Goal: Book appointment/travel/reservation

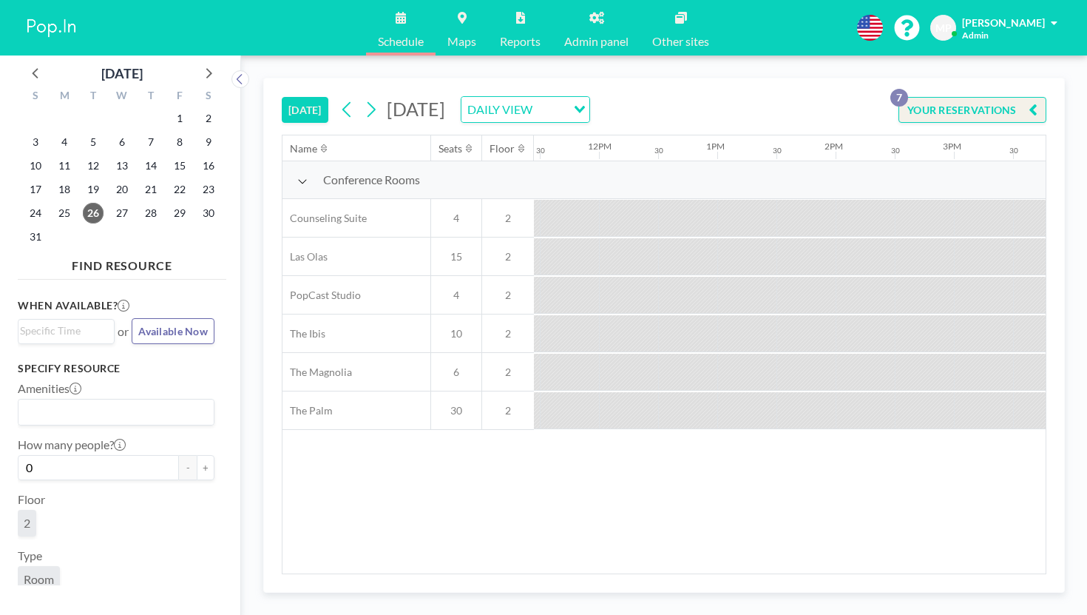
scroll to position [0, 1394]
click at [198, 65] on icon at bounding box center [207, 72] width 19 height 19
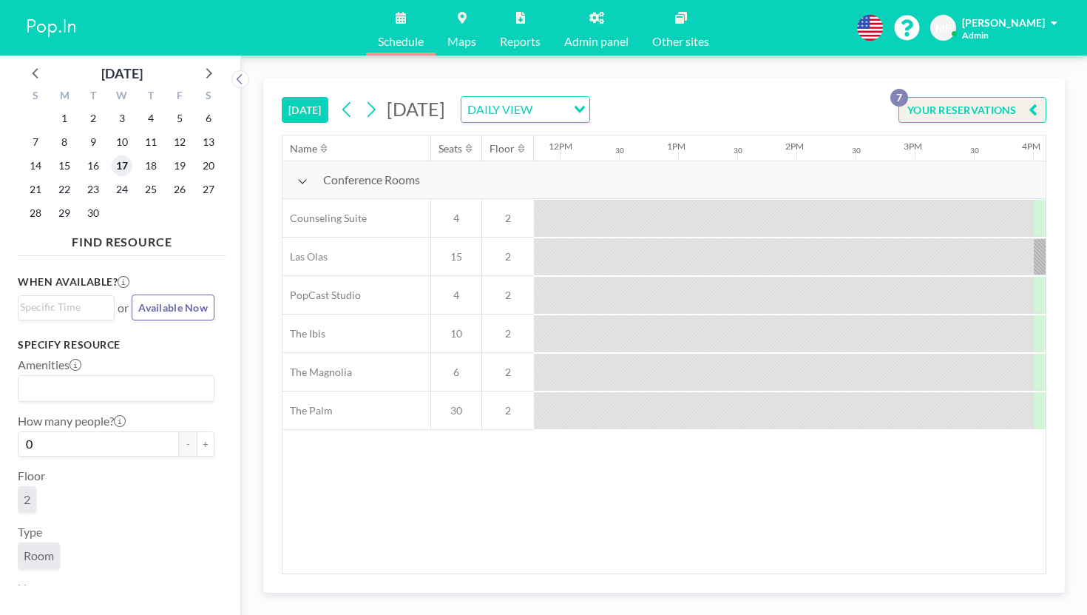
click at [112, 155] on span "17" at bounding box center [122, 165] width 21 height 21
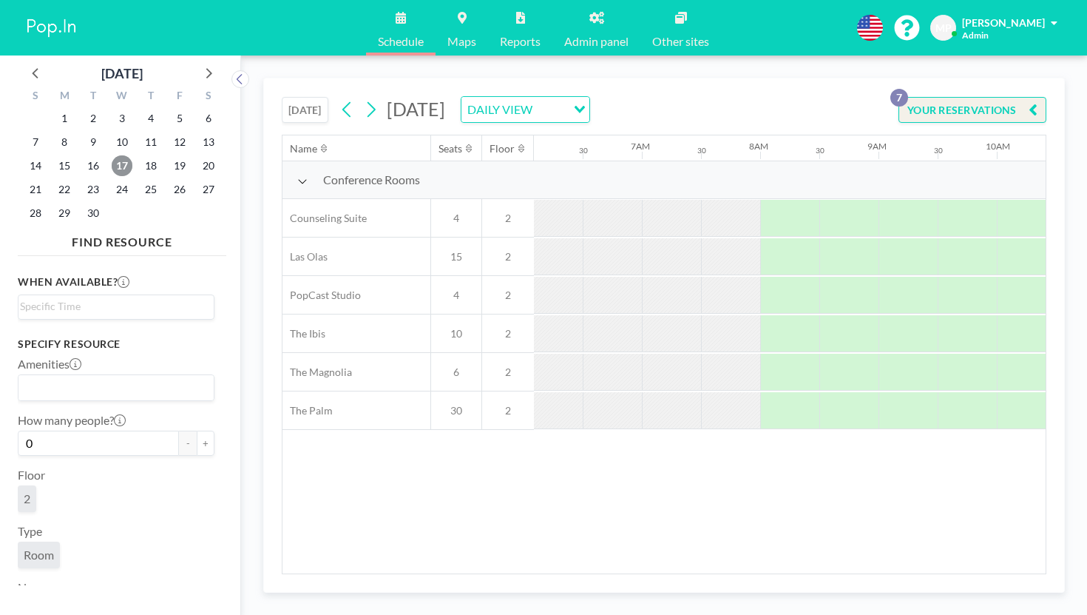
scroll to position [0, 721]
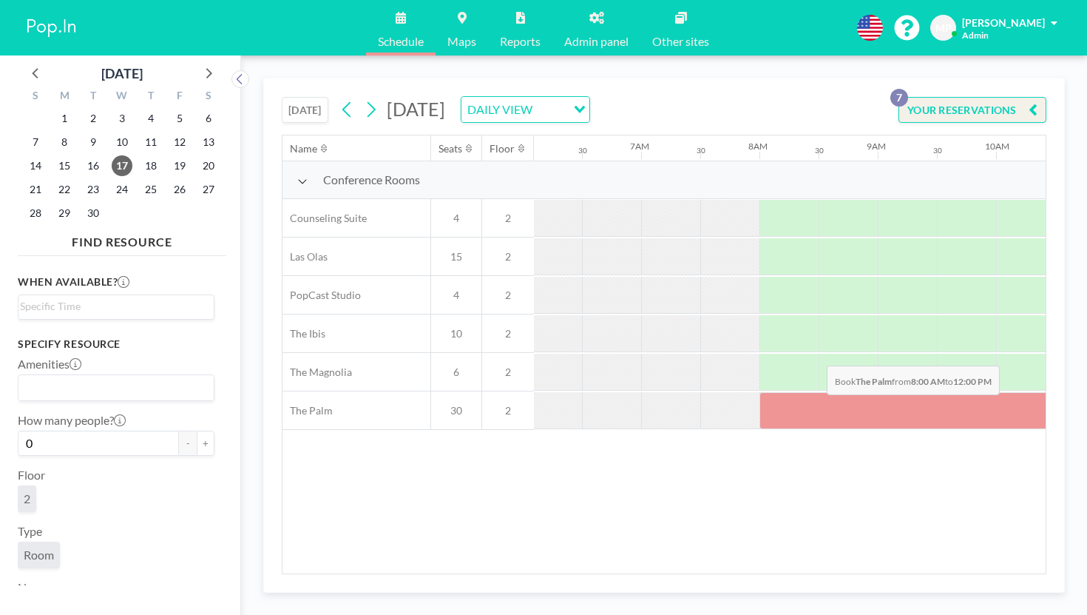
drag, startPoint x: 511, startPoint y: 325, endPoint x: 822, endPoint y: 331, distance: 311.4
click at [822, 392] on div at bounding box center [996, 410] width 473 height 37
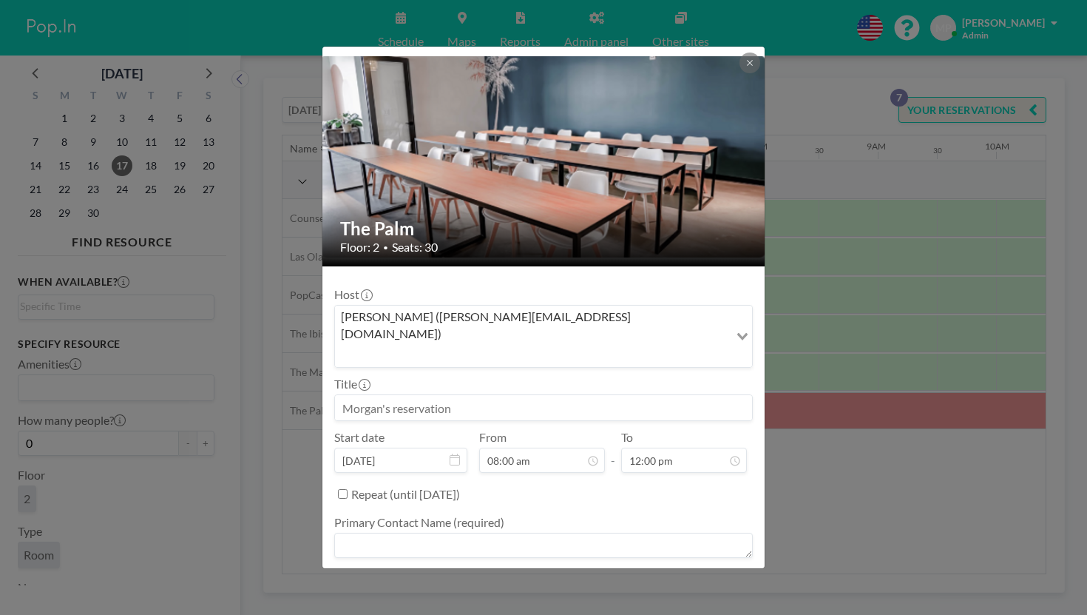
click at [871, 444] on div "The Palm Floor: 2 • Seats: 30 Host [PERSON_NAME] ([PERSON_NAME][EMAIL_ADDRESS][…" at bounding box center [543, 307] width 1087 height 615
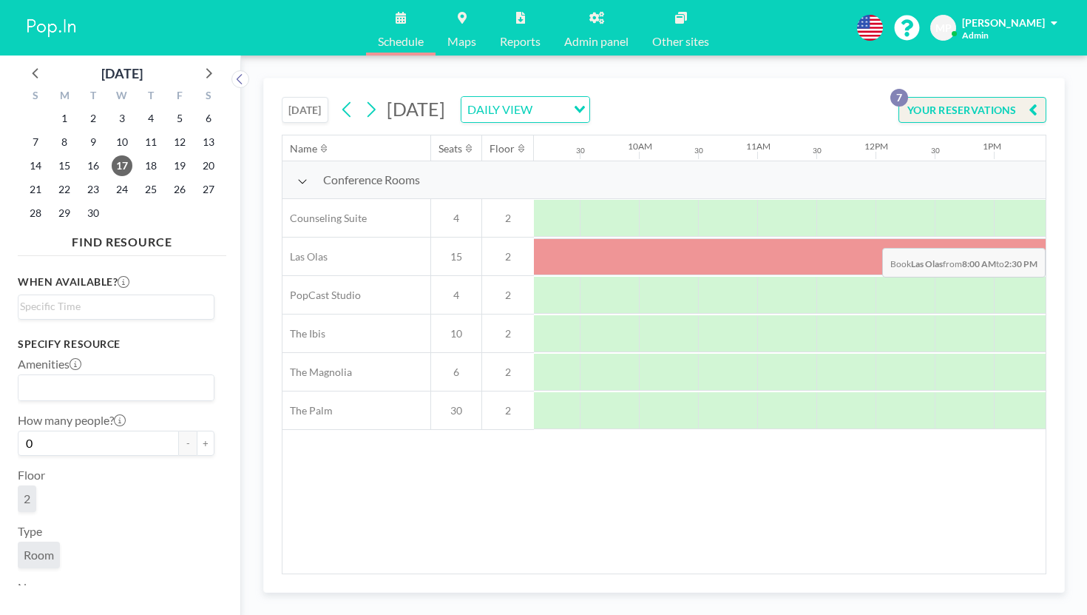
scroll to position [0, 1195]
drag, startPoint x: 497, startPoint y: 214, endPoint x: 850, endPoint y: 213, distance: 352.8
click at [850, 238] on div at bounding box center [818, 256] width 1065 height 37
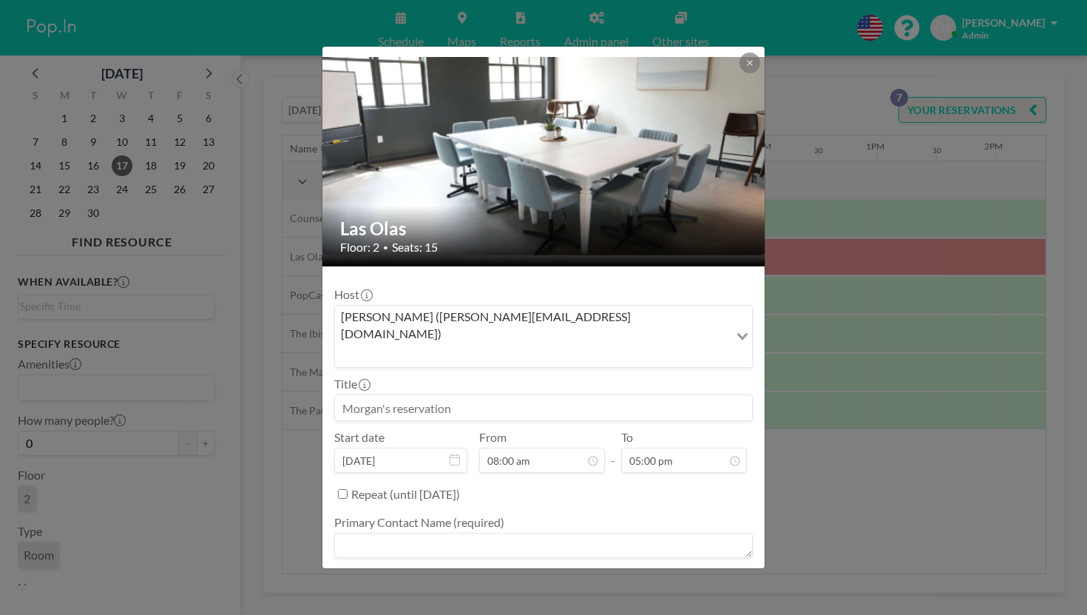
click at [425, 395] on input at bounding box center [543, 407] width 417 height 25
type input "INSPIRE CO"
click at [491, 533] on textarea at bounding box center [543, 545] width 419 height 25
type textarea "[PERSON_NAME]"
click at [521, 587] on textarea at bounding box center [543, 599] width 419 height 25
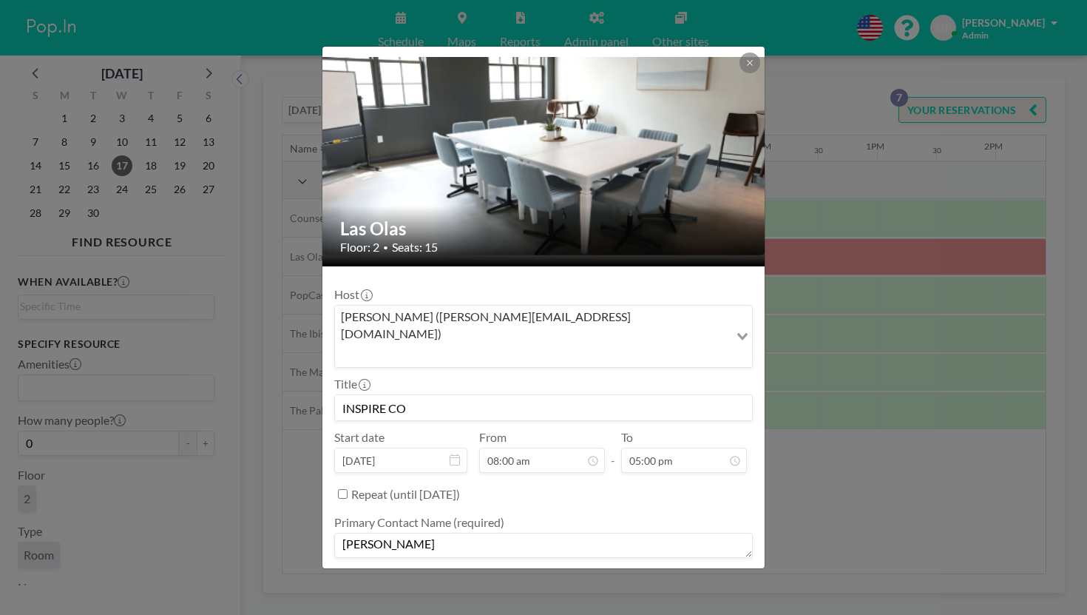
type textarea "-"
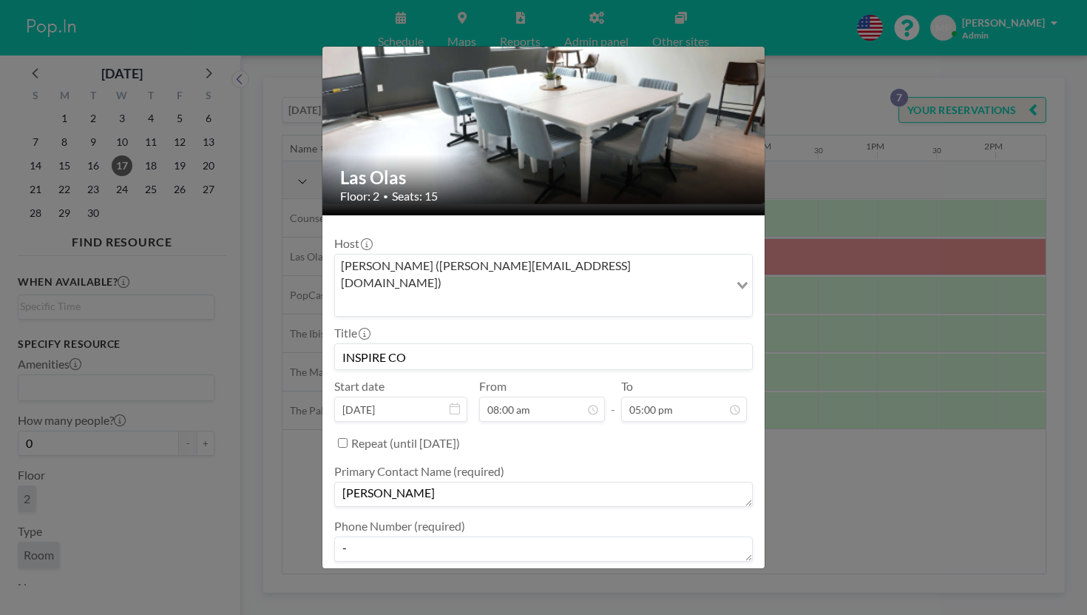
type textarea "-"
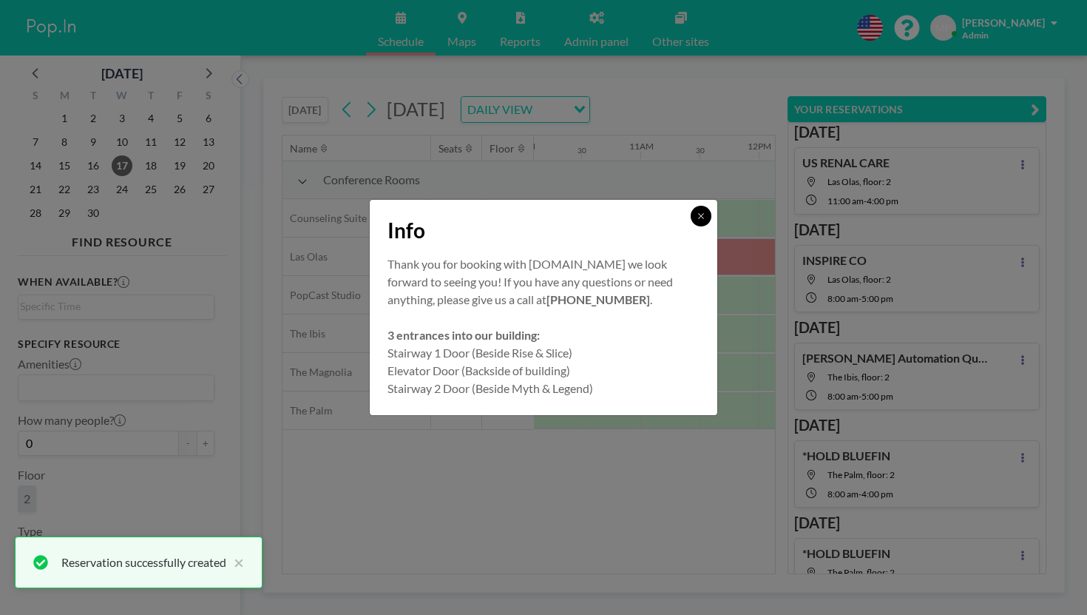
click at [691, 226] on button at bounding box center [701, 216] width 21 height 21
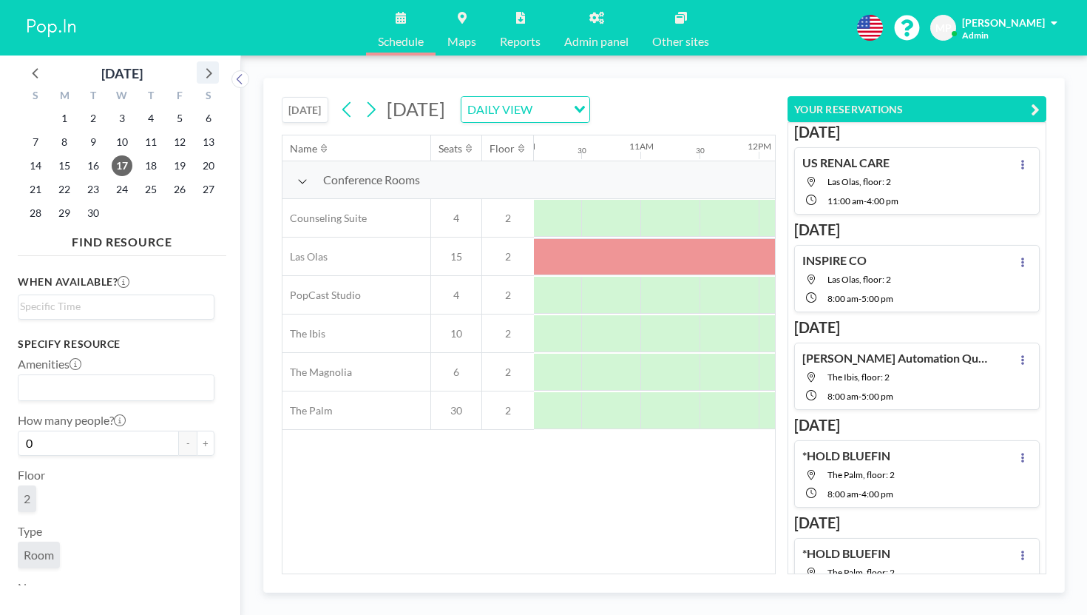
click at [198, 63] on icon at bounding box center [207, 72] width 19 height 19
click at [112, 112] on span "1" at bounding box center [122, 118] width 21 height 21
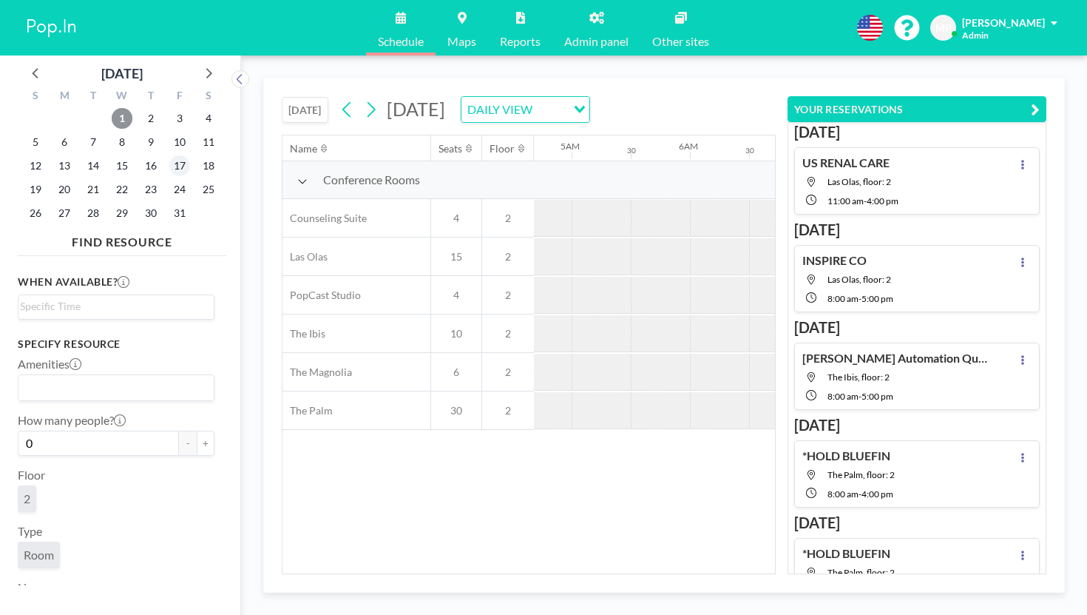
scroll to position [0, 721]
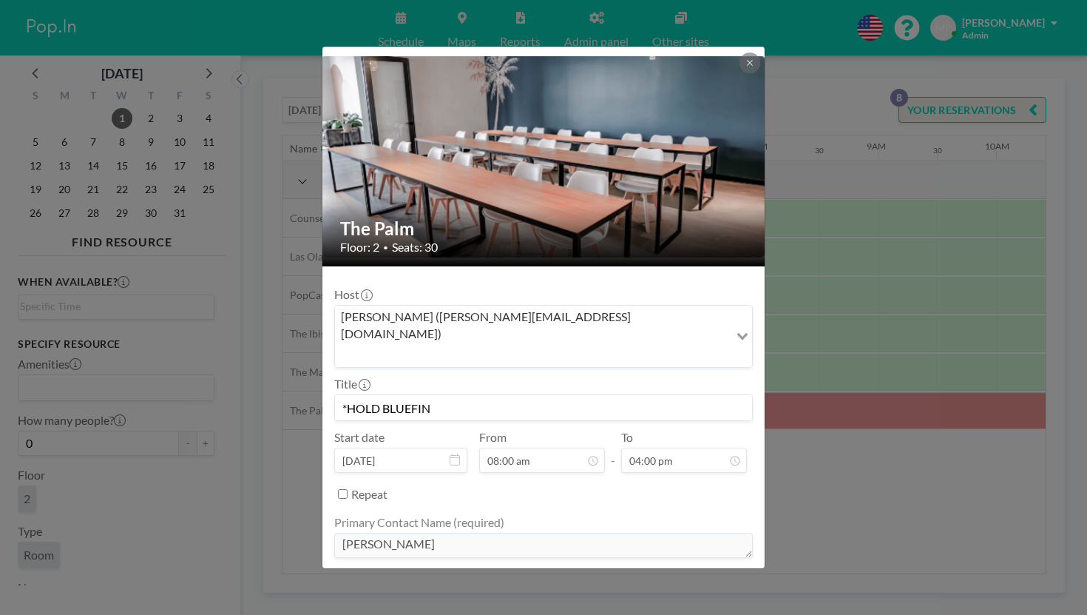
scroll to position [44, 0]
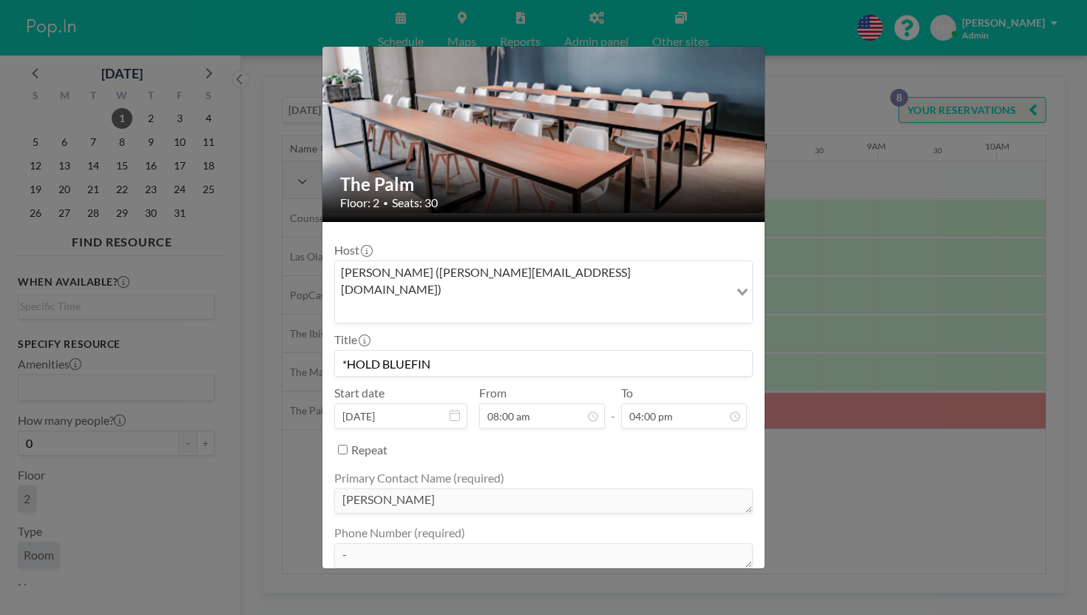
click at [320, 376] on div "The Palm Floor: 2 • Seats: 30 Host [PERSON_NAME] ([PERSON_NAME][EMAIL_ADDRESS][…" at bounding box center [543, 307] width 1087 height 615
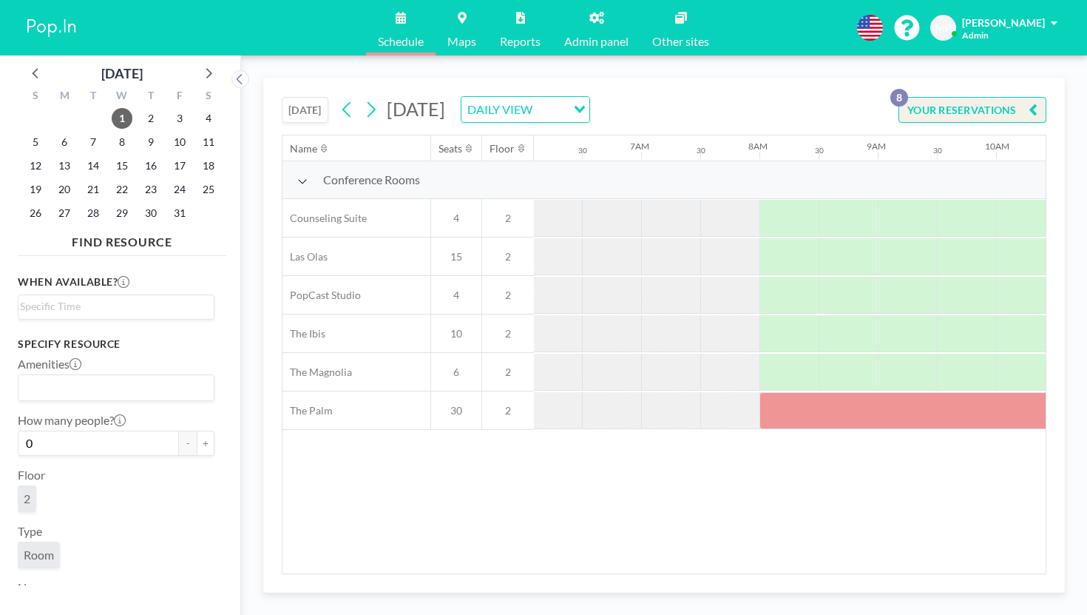
click at [63, 130] on div "6" at bounding box center [64, 142] width 29 height 24
click at [112, 132] on span "8" at bounding box center [122, 142] width 21 height 21
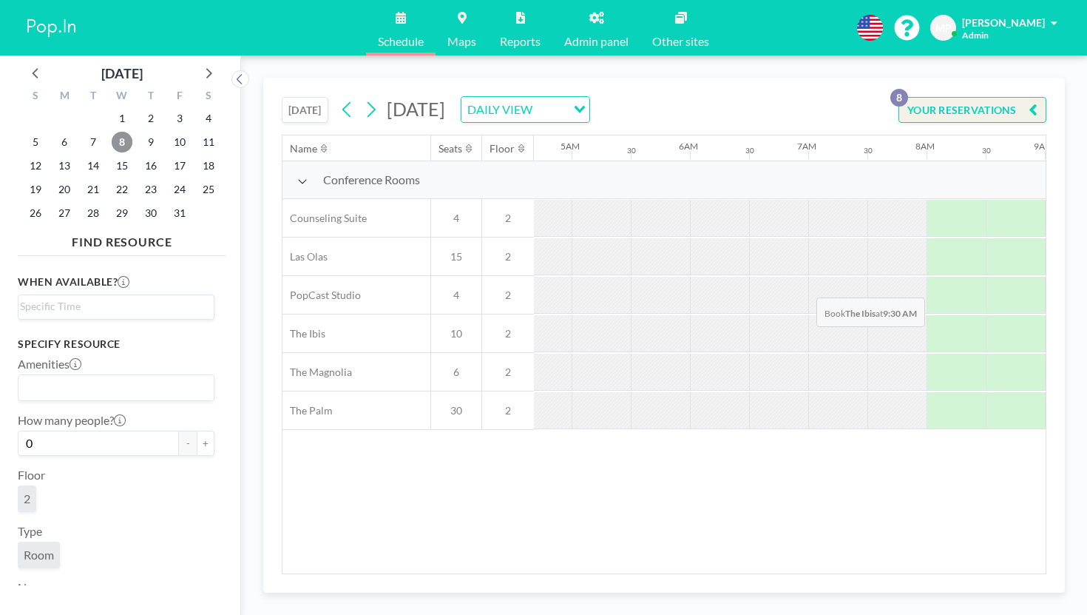
scroll to position [0, 721]
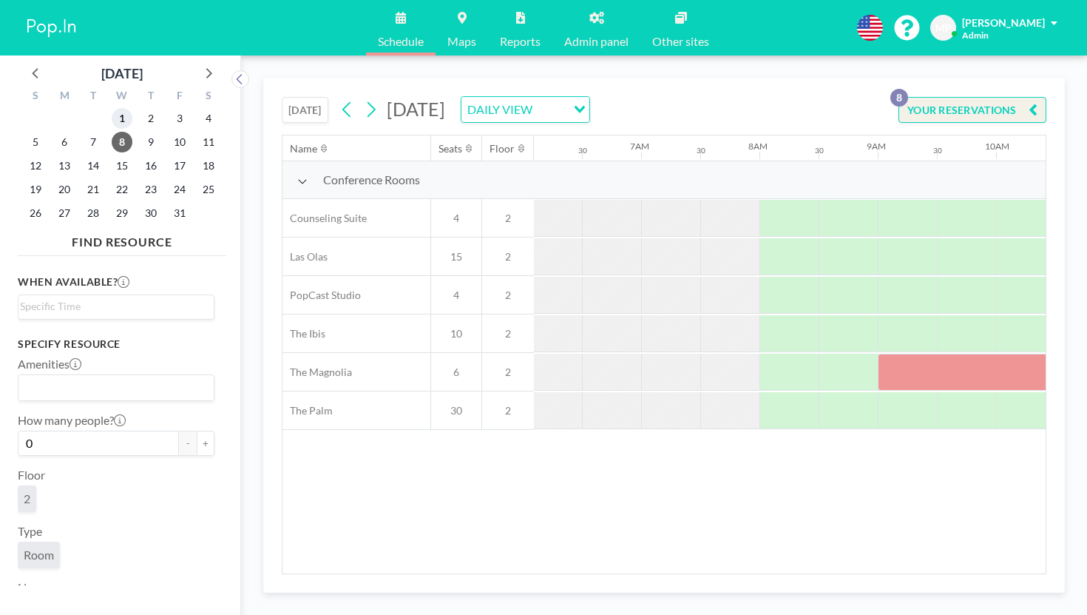
click at [112, 108] on span "1" at bounding box center [122, 118] width 21 height 21
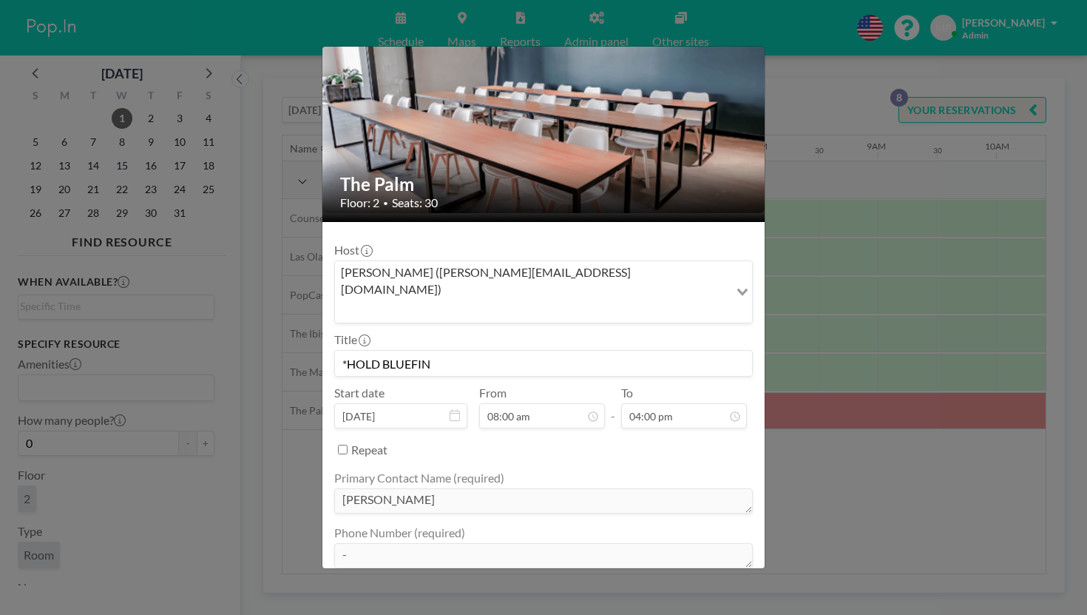
scroll to position [283, 0]
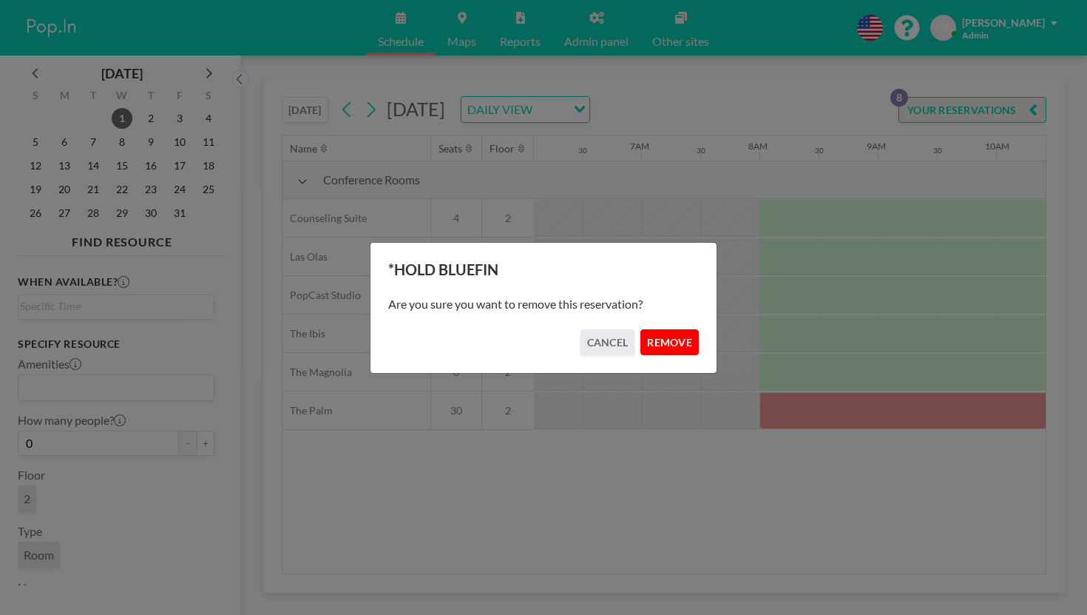
click at [648, 337] on button "REMOVE" at bounding box center [670, 342] width 58 height 26
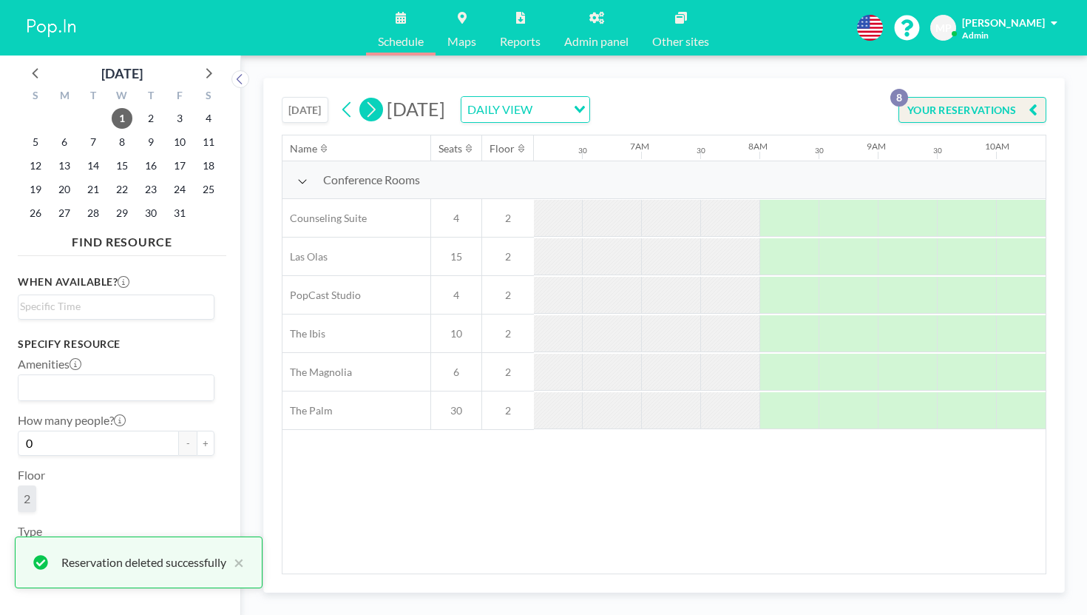
click at [368, 102] on icon at bounding box center [372, 110] width 8 height 16
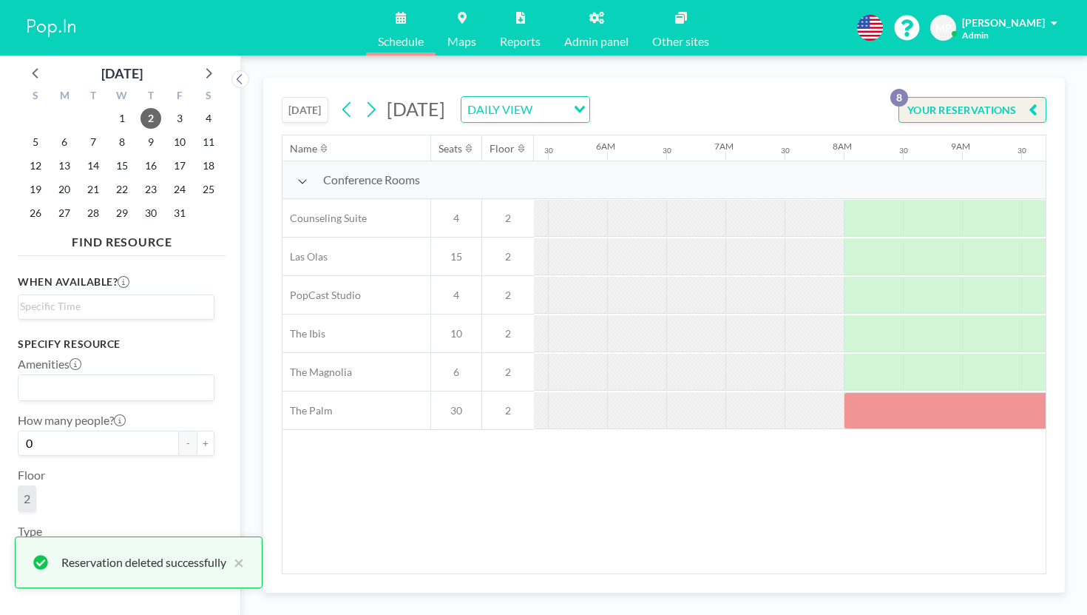
scroll to position [0, 721]
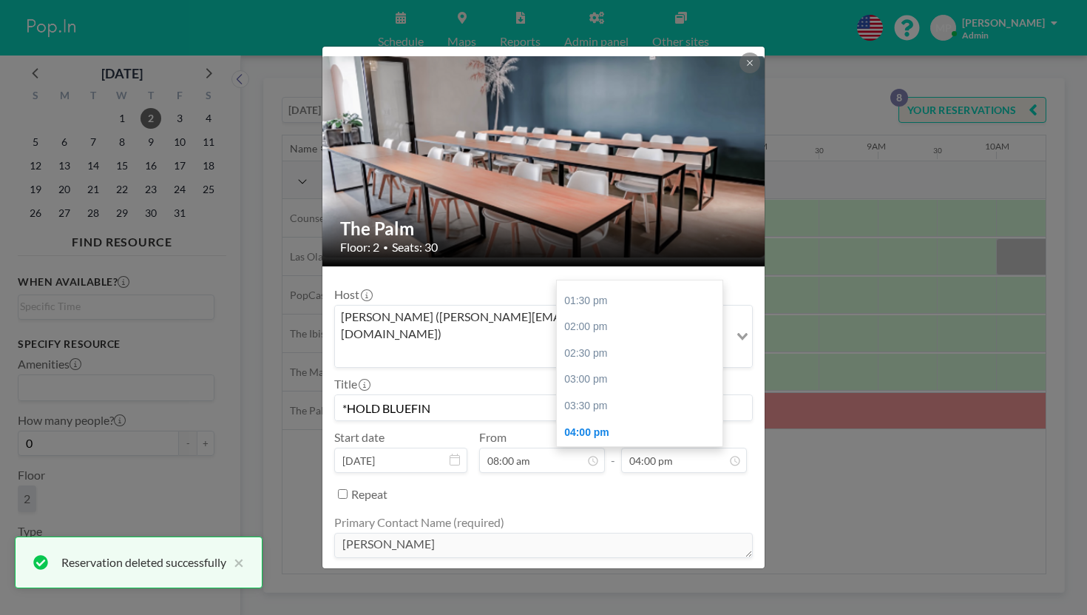
scroll to position [44, 0]
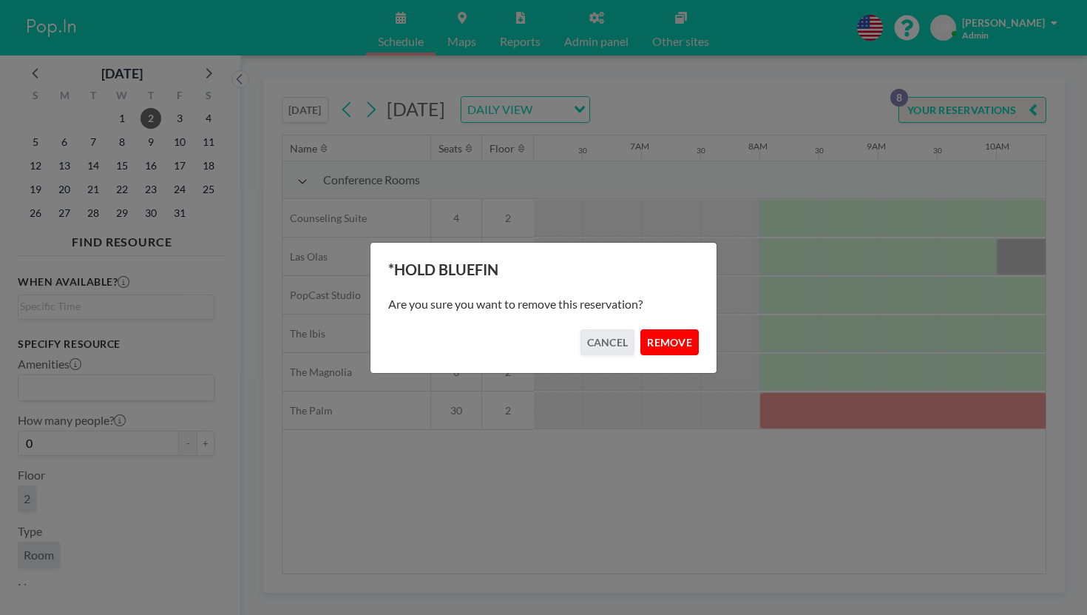
click at [656, 329] on button "REMOVE" at bounding box center [670, 342] width 58 height 26
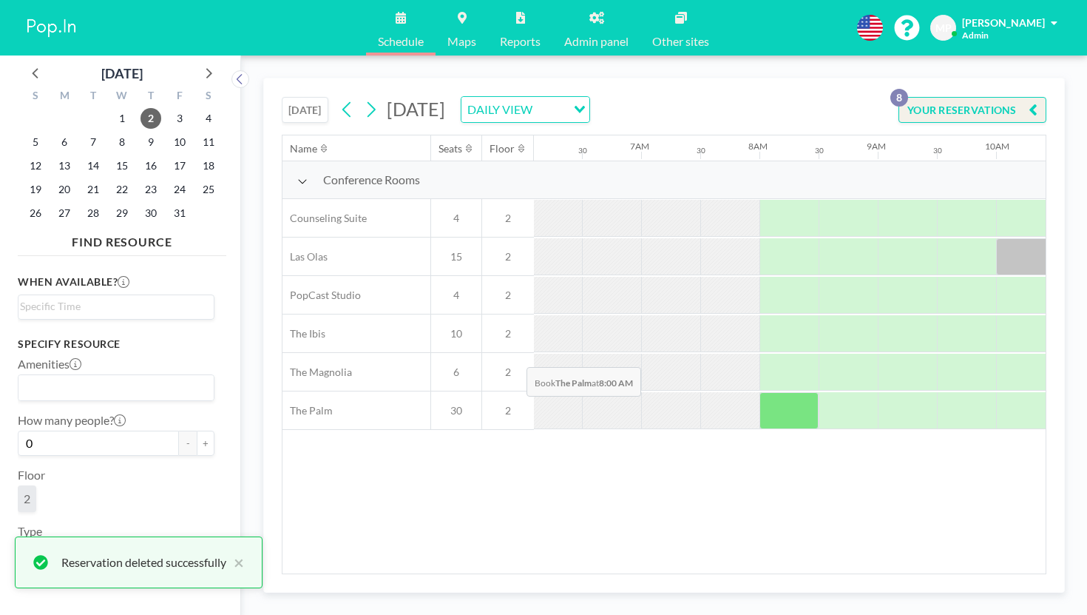
scroll to position [0, 680]
